Goal: Task Accomplishment & Management: Complete application form

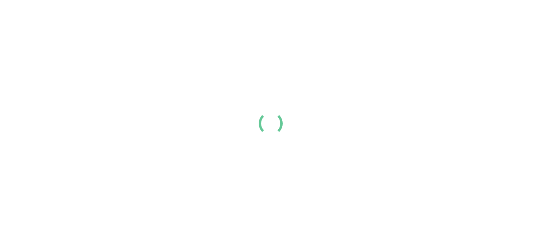
click at [451, 20] on link "My Resume" at bounding box center [422, 12] width 58 height 18
click at [0, 0] on li at bounding box center [0, 0] width 0 height 0
click at [0, 0] on link "Resume Templates" at bounding box center [0, 0] width 0 height 0
click at [0, 0] on div "3. Download or share your resume online." at bounding box center [0, 0] width 0 height 0
drag, startPoint x: 0, startPoint y: 0, endPoint x: 249, endPoint y: 192, distance: 314.6
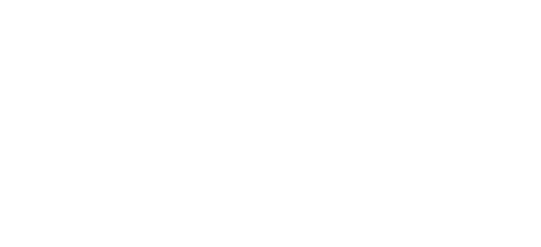
click at [0, 0] on link "View Resume" at bounding box center [0, 0] width 0 height 0
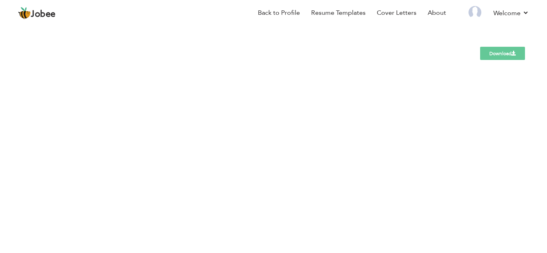
drag, startPoint x: 0, startPoint y: 0, endPoint x: 170, endPoint y: 140, distance: 220.0
click at [170, 140] on body "Jobee Back to Profile Resume Templates Resume Templates Cover Letters About My …" at bounding box center [273, 126] width 547 height 252
click at [420, 13] on link "My Resume" at bounding box center [428, 11] width 58 height 17
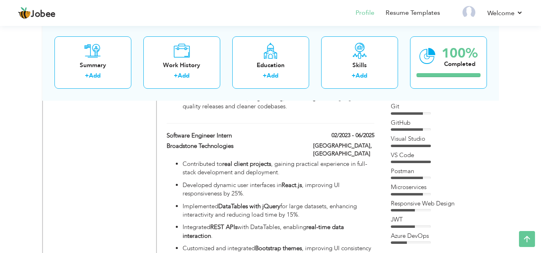
scroll to position [559, 0]
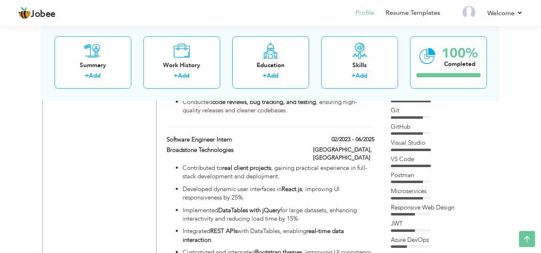
drag, startPoint x: 546, startPoint y: 152, endPoint x: 529, endPoint y: 152, distance: 16.8
click at [371, 136] on span at bounding box center [372, 139] width 6 height 6
type input "Software Engineer Intern"
type input "Broadstone Technologies"
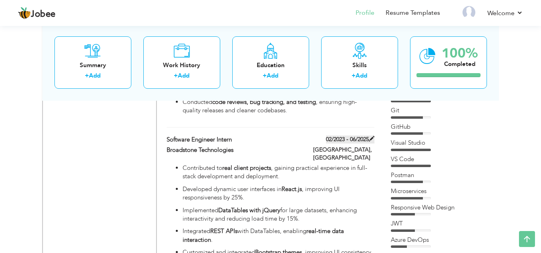
type input "02/2023"
type input "06/2025"
type input "Pakistan"
type input "Lahore"
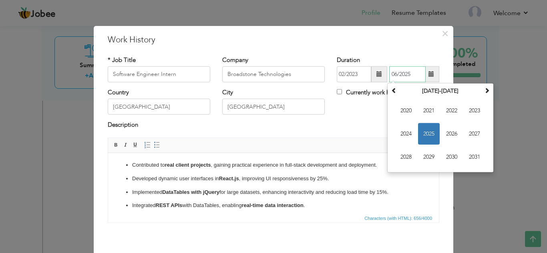
click at [411, 74] on input "06/2025" at bounding box center [407, 74] width 36 height 16
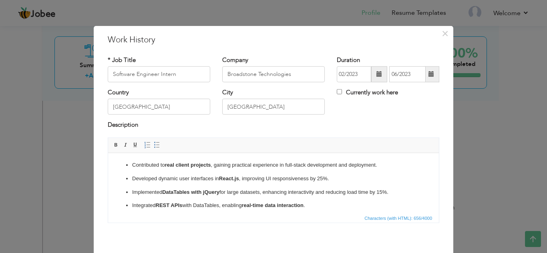
click at [333, 17] on div "× Work History * Job Title Software Engineer Intern Company Broadstone Technolo…" at bounding box center [273, 126] width 547 height 253
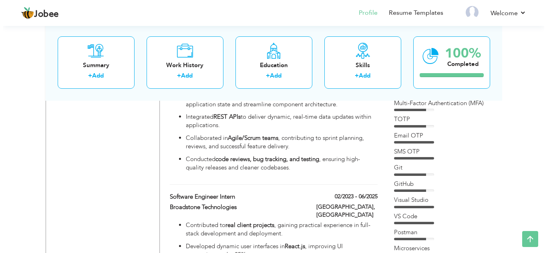
scroll to position [496, 0]
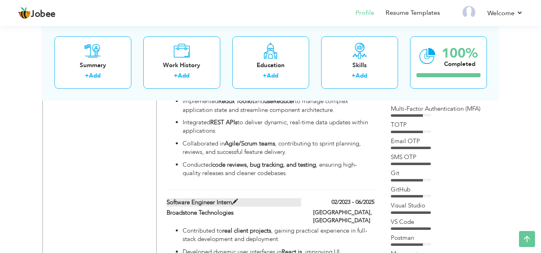
click at [237, 199] on span at bounding box center [235, 202] width 6 height 6
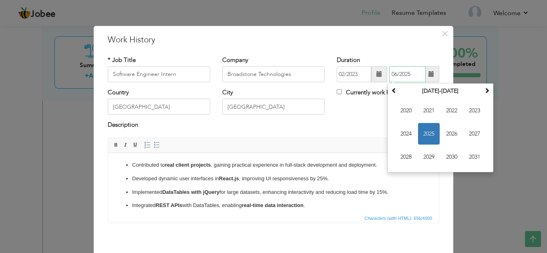
click at [404, 75] on input "06/2025" at bounding box center [407, 74] width 36 height 16
click at [475, 108] on span "2023" at bounding box center [474, 111] width 22 height 22
click at [425, 138] on span "Jun" at bounding box center [429, 134] width 22 height 22
type input "06/2023"
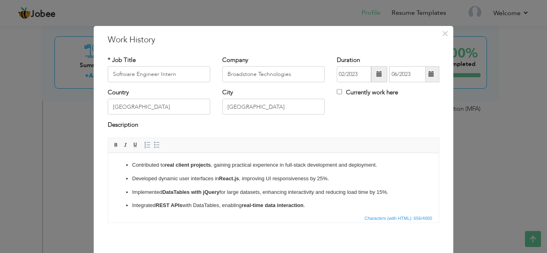
click at [425, 138] on span "Editor toolbars Basic Styles Bold Italic Underline Paragraph Insert/Remove Numb…" at bounding box center [273, 145] width 331 height 15
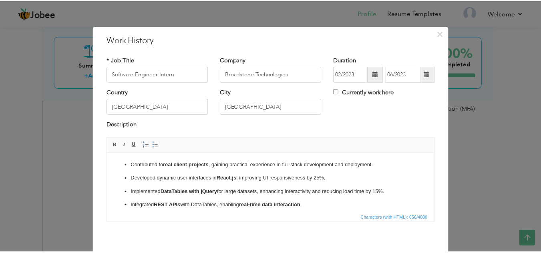
scroll to position [35, 0]
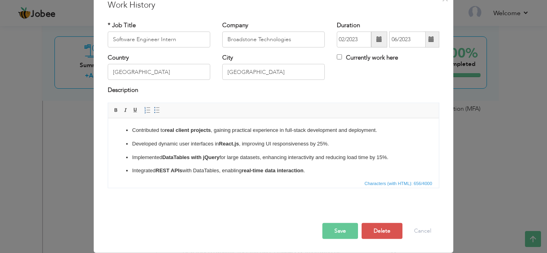
click at [329, 231] on button "Save" at bounding box center [340, 231] width 36 height 16
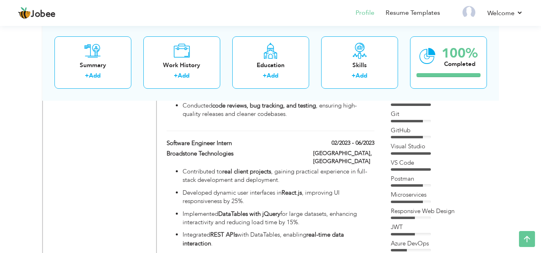
scroll to position [557, 0]
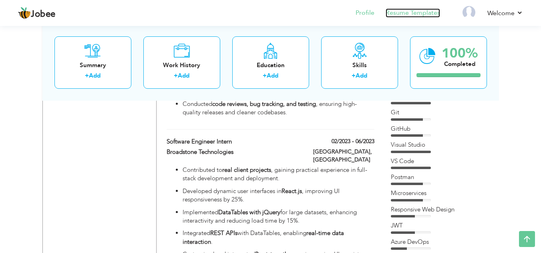
click at [418, 14] on link "Resume Templates" at bounding box center [412, 12] width 54 height 9
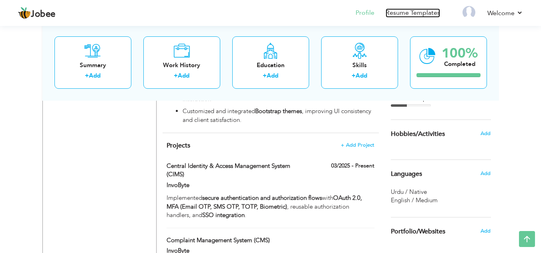
scroll to position [702, 0]
